Goal: Navigation & Orientation: Find specific page/section

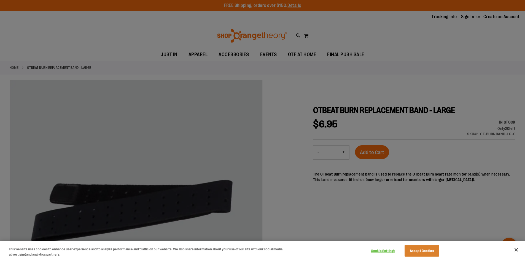
click at [335, 93] on div at bounding box center [262, 130] width 525 height 260
click at [427, 249] on button "Accept Cookies" at bounding box center [422, 252] width 34 height 12
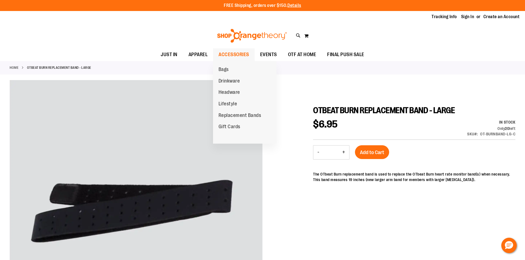
click at [228, 54] on span "ACCESSORIES" at bounding box center [234, 54] width 31 height 12
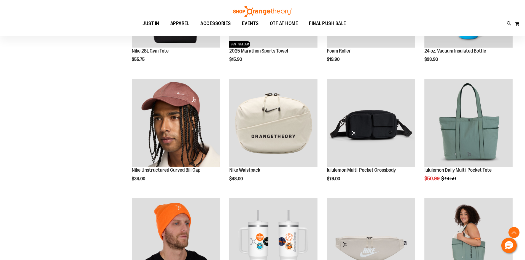
scroll to position [441, 0]
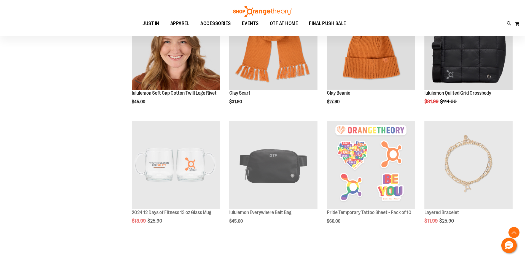
scroll to position [710, 0]
